Goal: Information Seeking & Learning: Learn about a topic

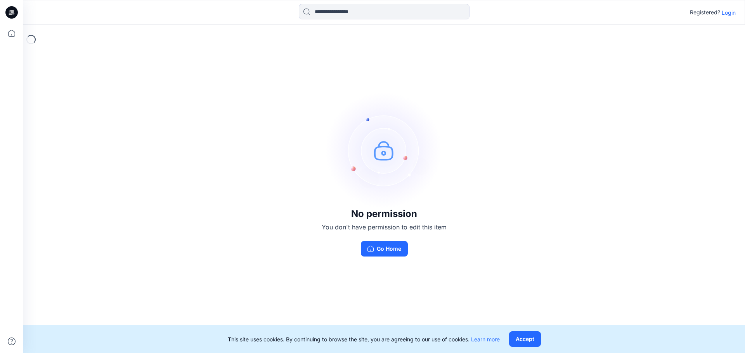
click at [727, 14] on p "Login" at bounding box center [729, 13] width 14 height 8
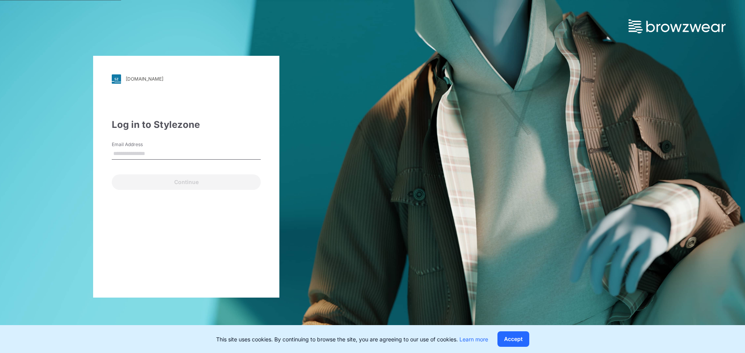
click at [222, 153] on input "Email Address" at bounding box center [186, 154] width 149 height 12
click at [131, 152] on input "Email Address" at bounding box center [186, 154] width 149 height 12
type input "**********"
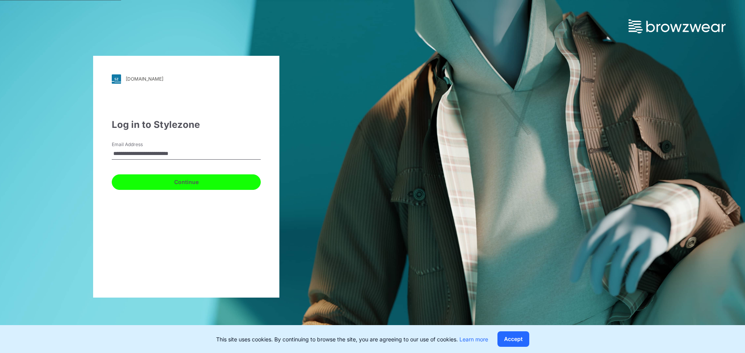
click at [172, 179] on button "Continue" at bounding box center [186, 183] width 149 height 16
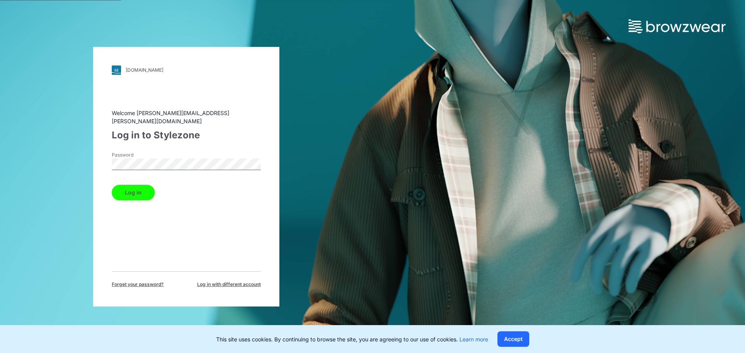
click at [147, 186] on button "Log in" at bounding box center [133, 193] width 43 height 16
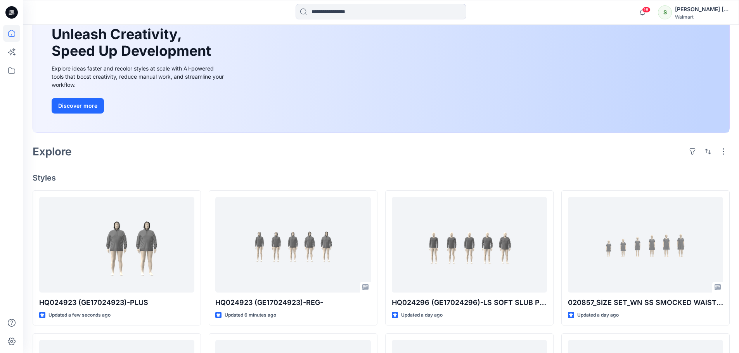
scroll to position [155, 0]
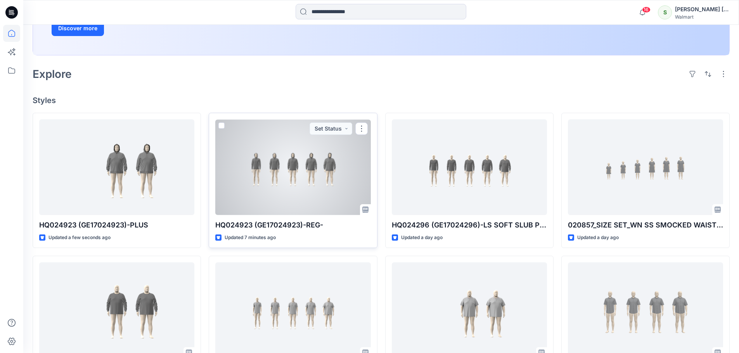
click at [288, 174] on div at bounding box center [292, 168] width 155 height 96
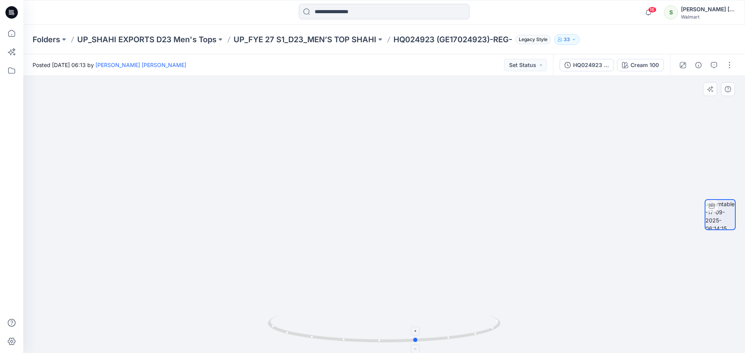
drag, startPoint x: 419, startPoint y: 340, endPoint x: 423, endPoint y: 232, distance: 107.5
click at [452, 342] on icon at bounding box center [385, 330] width 235 height 29
click at [13, 13] on icon at bounding box center [11, 12] width 12 height 12
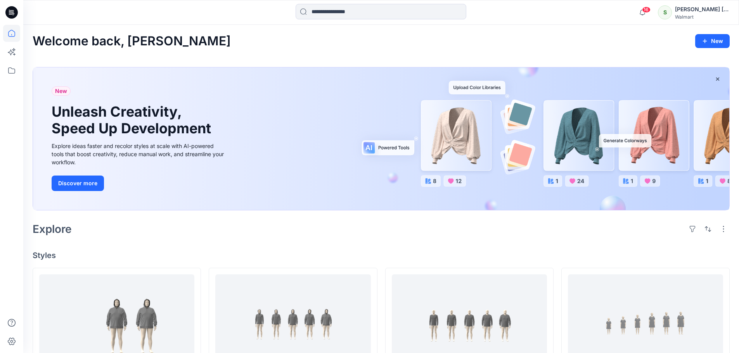
scroll to position [155, 0]
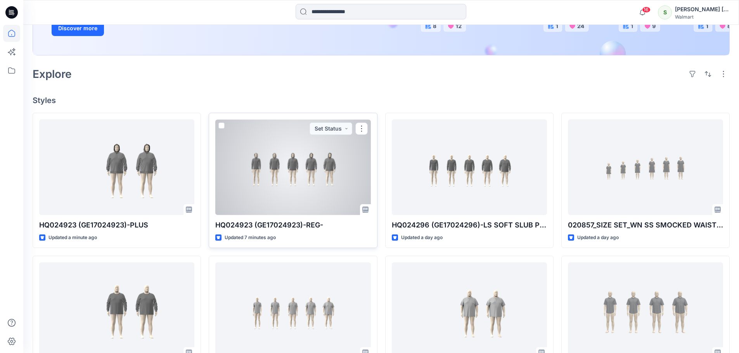
click at [308, 163] on div at bounding box center [292, 168] width 155 height 96
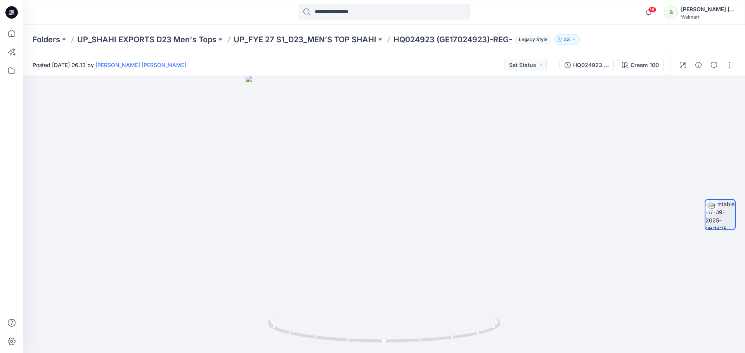
drag, startPoint x: 12, startPoint y: 12, endPoint x: 57, endPoint y: 16, distance: 45.1
click at [12, 12] on icon at bounding box center [12, 12] width 3 height 0
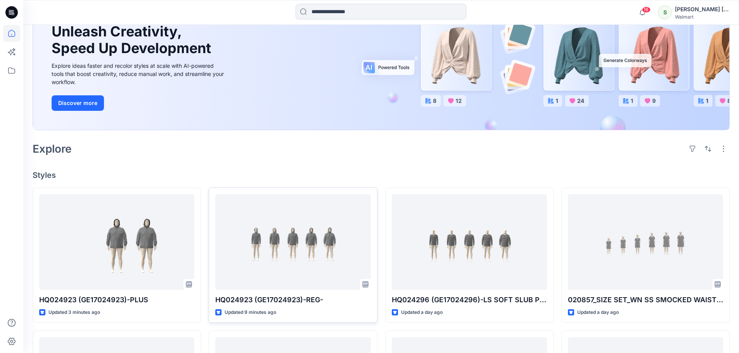
scroll to position [155, 0]
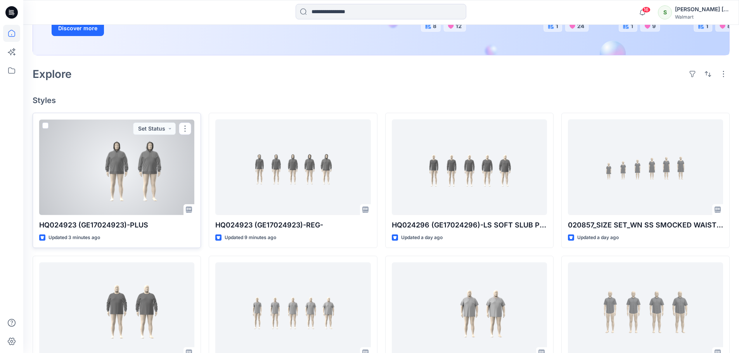
click at [134, 172] on div at bounding box center [116, 168] width 155 height 96
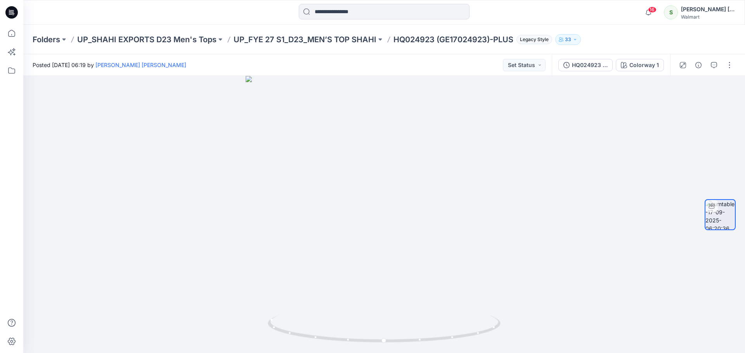
drag, startPoint x: 9, startPoint y: 11, endPoint x: 37, endPoint y: 15, distance: 28.9
click at [9, 11] on icon at bounding box center [11, 12] width 12 height 12
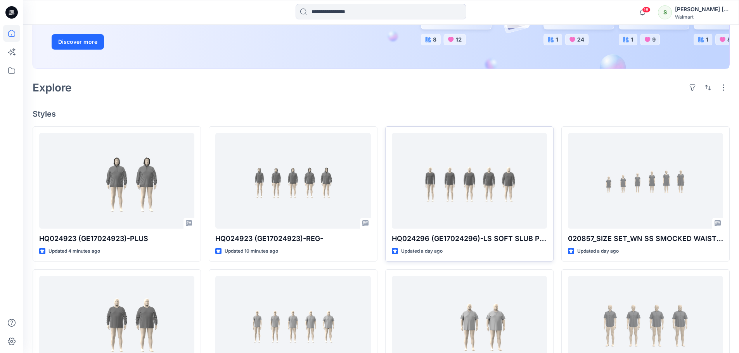
scroll to position [155, 0]
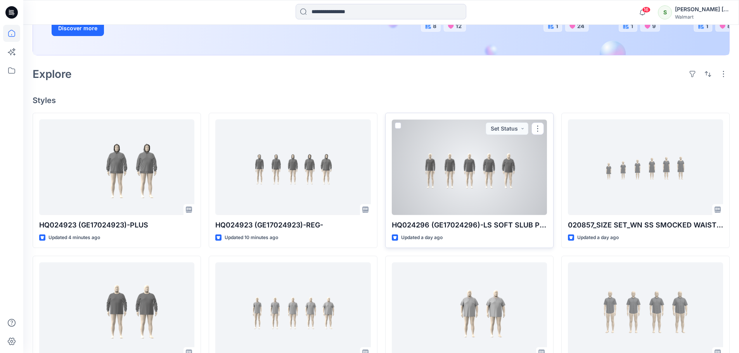
click at [478, 158] on div at bounding box center [469, 168] width 155 height 96
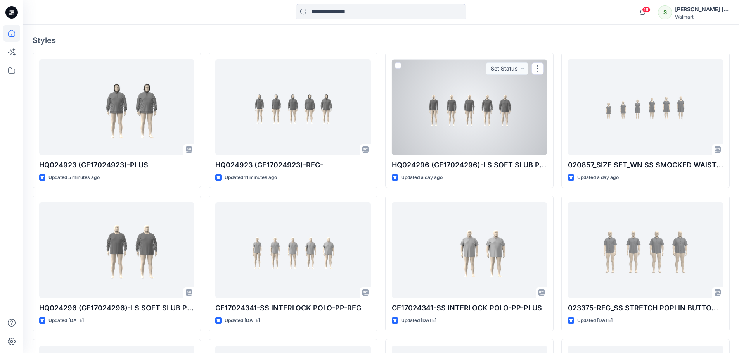
scroll to position [233, 0]
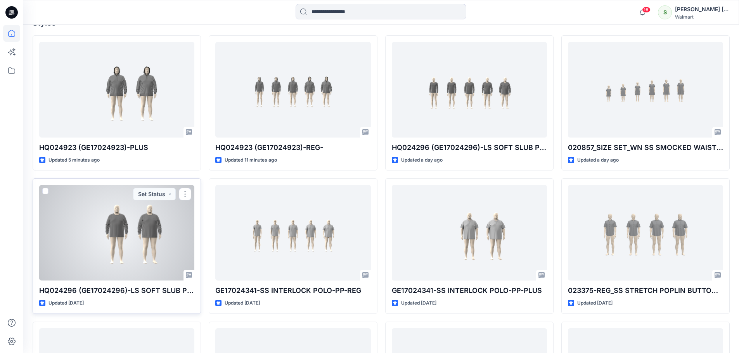
click at [116, 196] on div at bounding box center [116, 233] width 155 height 96
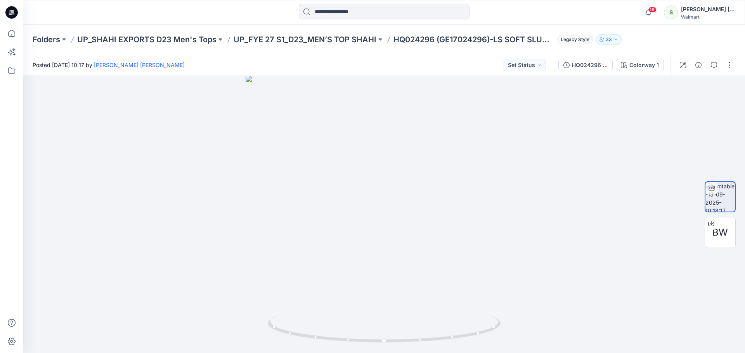
drag, startPoint x: 12, startPoint y: 13, endPoint x: 66, endPoint y: 21, distance: 53.8
click at [12, 13] on icon at bounding box center [12, 12] width 3 height 0
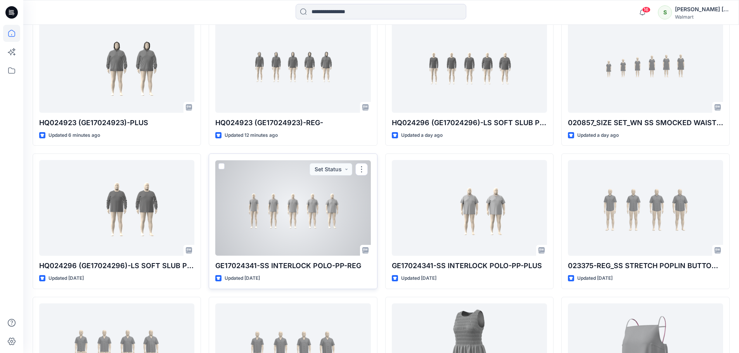
scroll to position [272, 0]
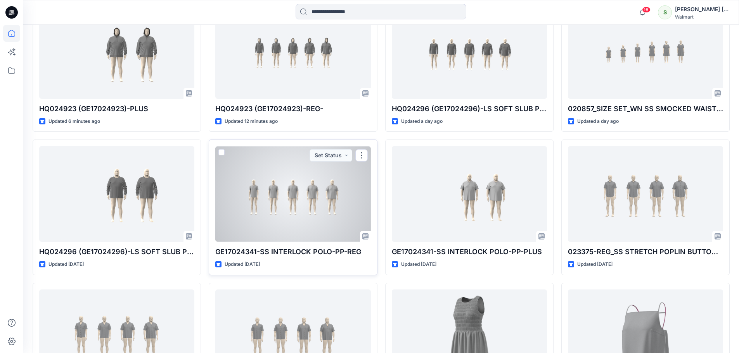
click at [300, 196] on div at bounding box center [292, 194] width 155 height 96
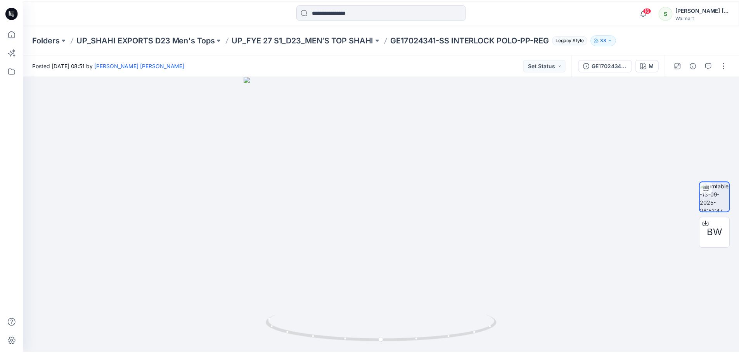
scroll to position [272, 0]
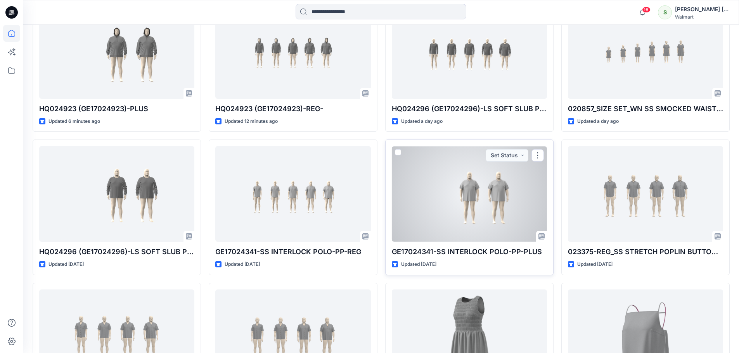
click at [515, 185] on div at bounding box center [469, 194] width 155 height 96
